Goal: Navigation & Orientation: Find specific page/section

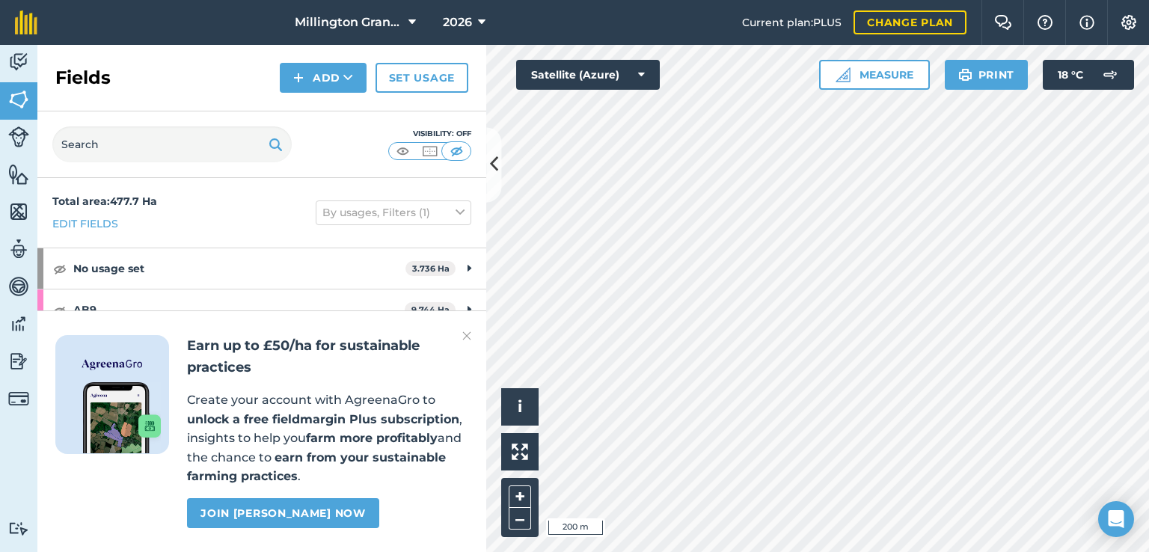
click at [462, 331] on img at bounding box center [466, 336] width 9 height 18
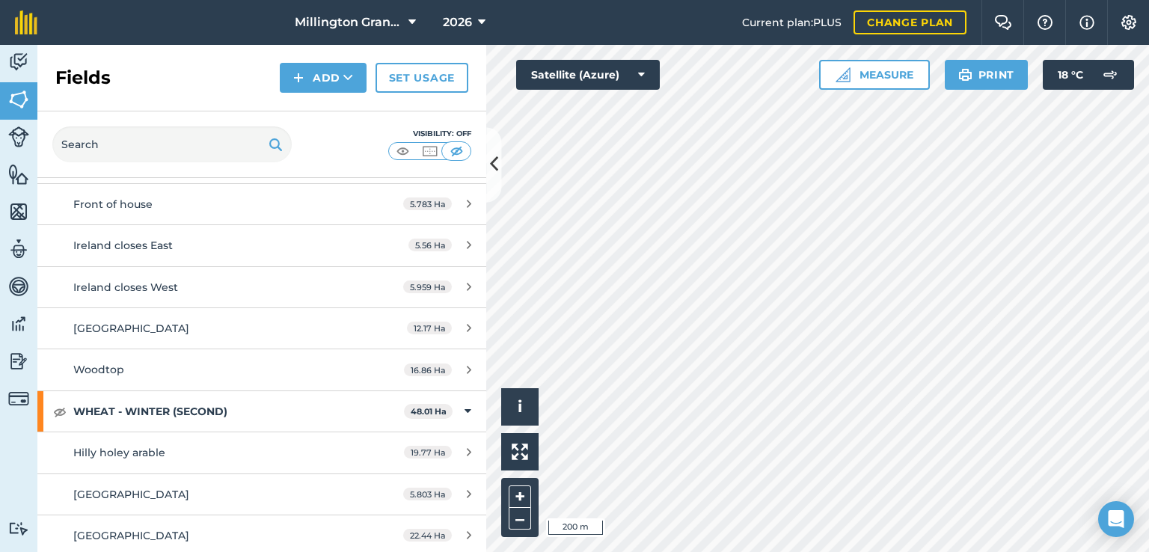
scroll to position [243, 0]
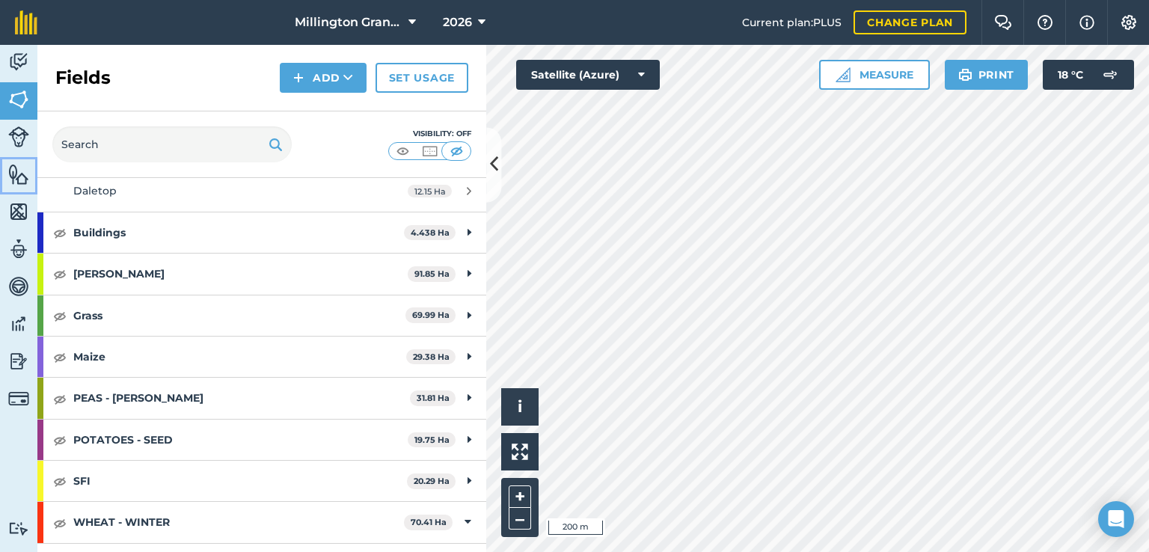
click at [33, 172] on link "Features" at bounding box center [18, 175] width 37 height 37
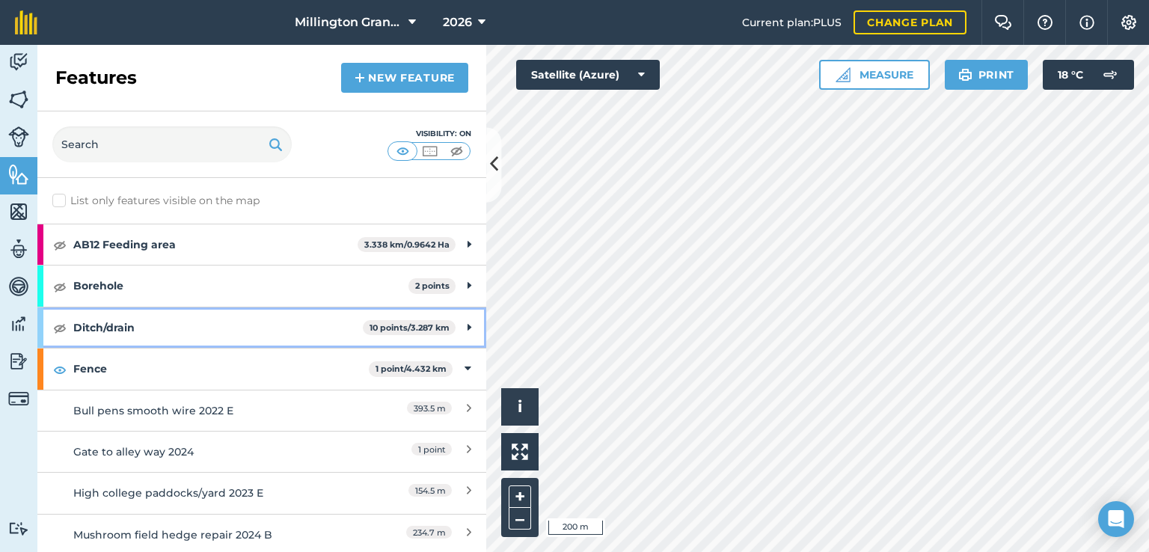
click at [270, 321] on strong "Ditch/drain" at bounding box center [217, 327] width 289 height 40
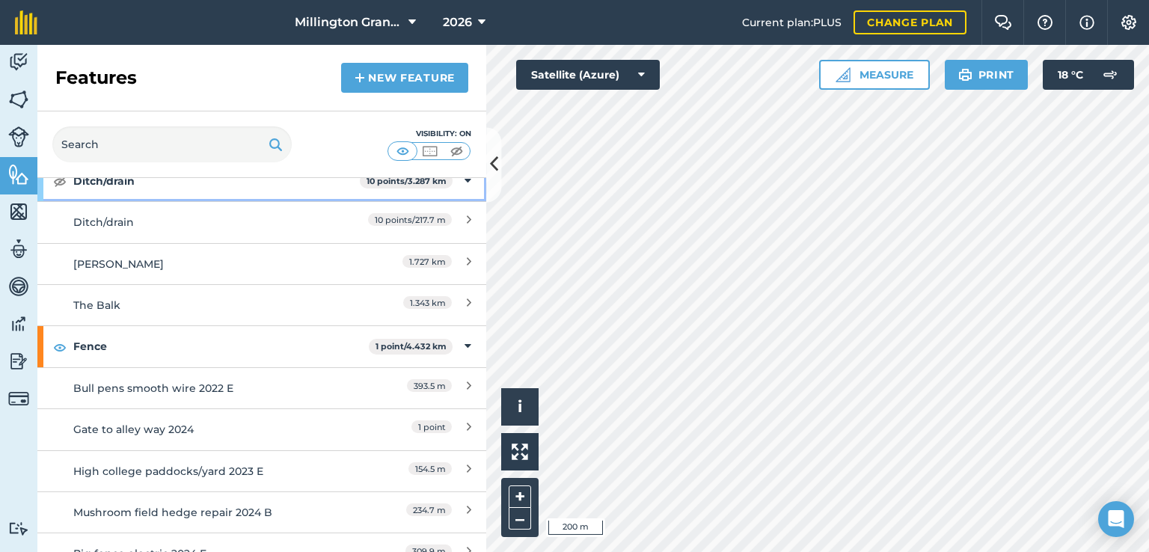
scroll to position [150, 0]
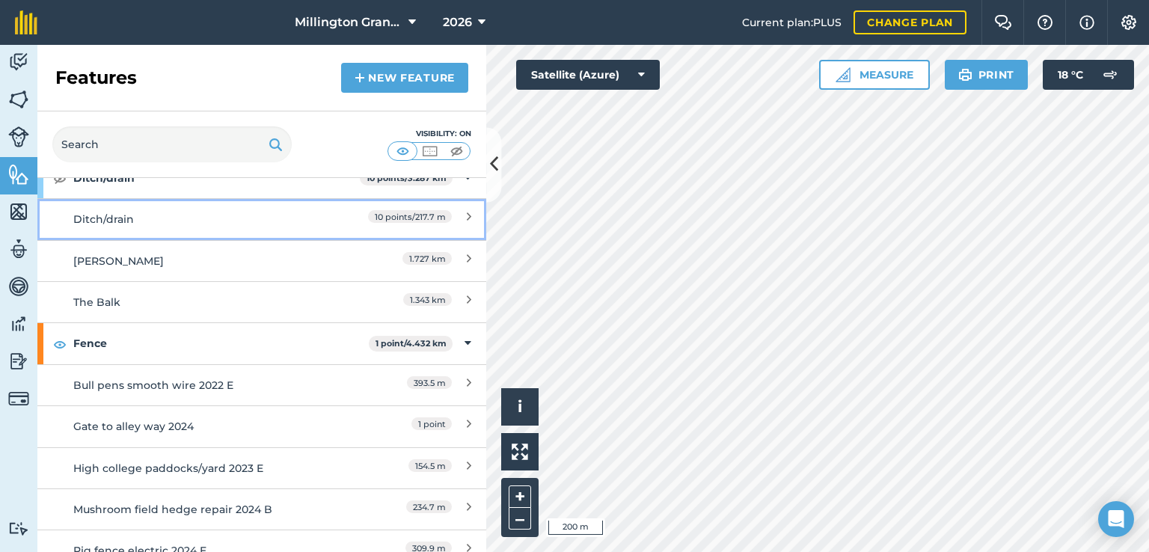
click at [96, 209] on link "Ditch/drain 10 points / 217.7 m" at bounding box center [261, 218] width 449 height 41
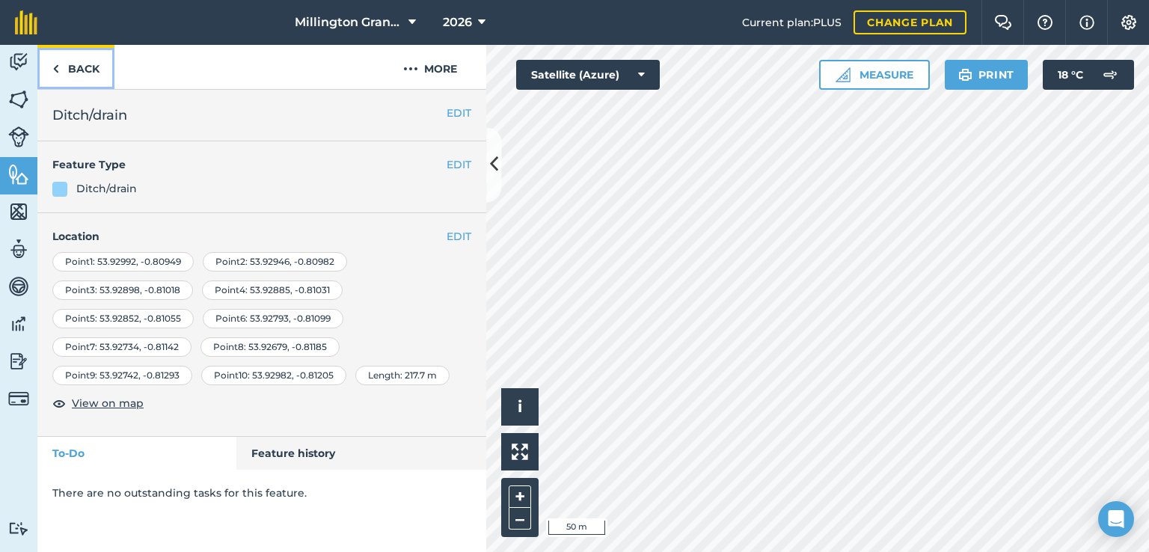
click at [58, 58] on link "Back" at bounding box center [75, 67] width 77 height 44
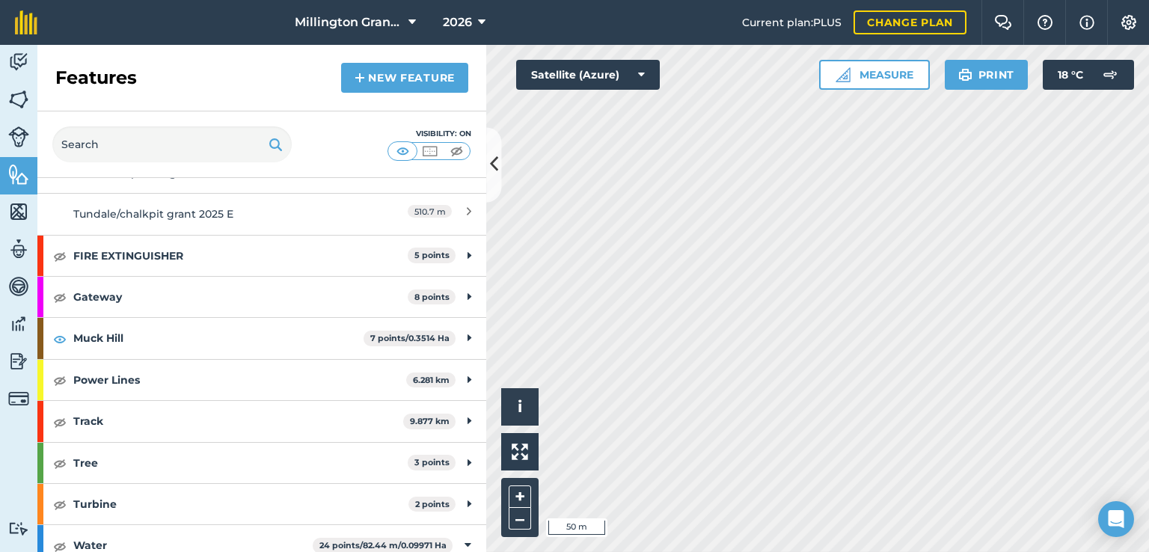
scroll to position [1116, 0]
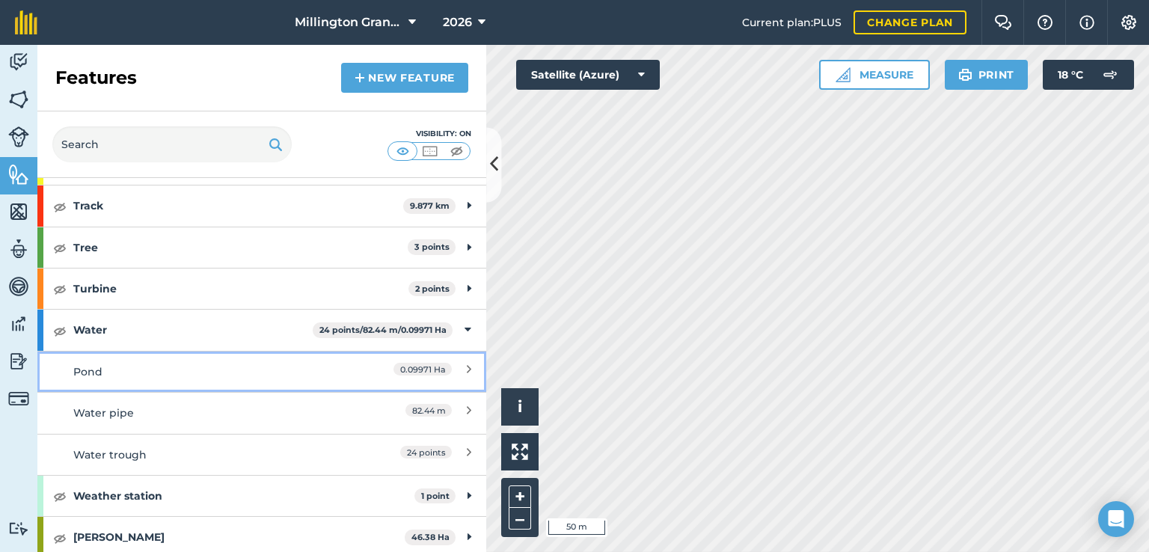
click at [111, 370] on div "Pond" at bounding box center [205, 371] width 265 height 16
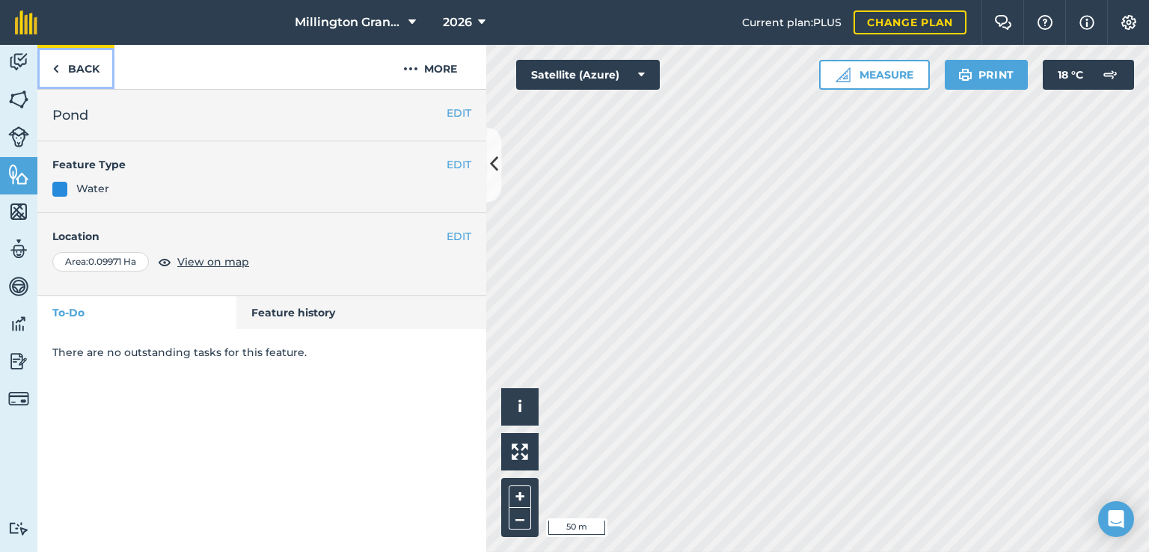
click at [79, 76] on link "Back" at bounding box center [75, 67] width 77 height 44
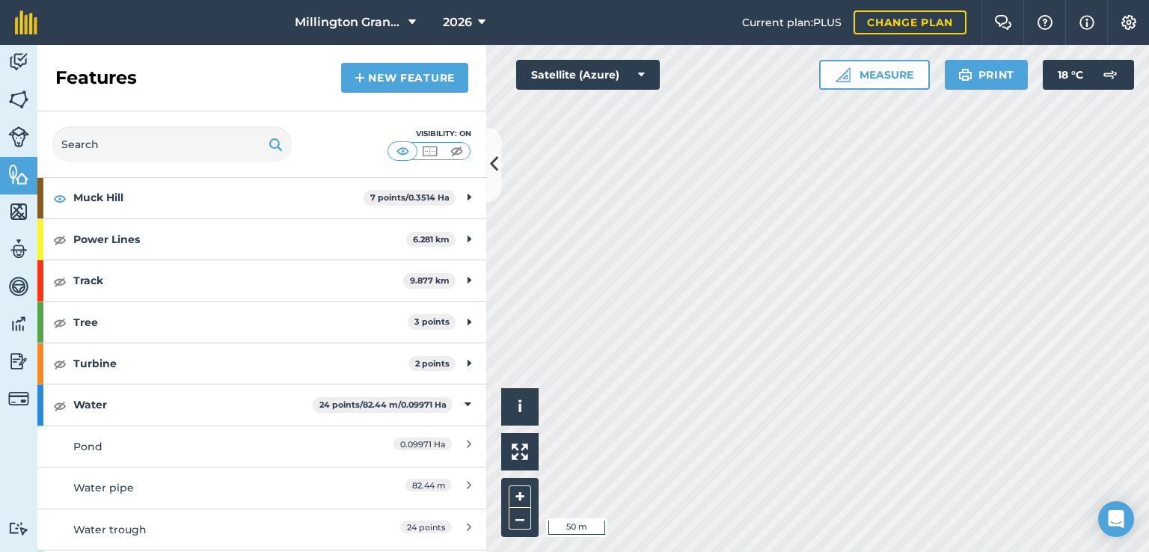
scroll to position [1116, 0]
